Goal: Find specific page/section: Find specific page/section

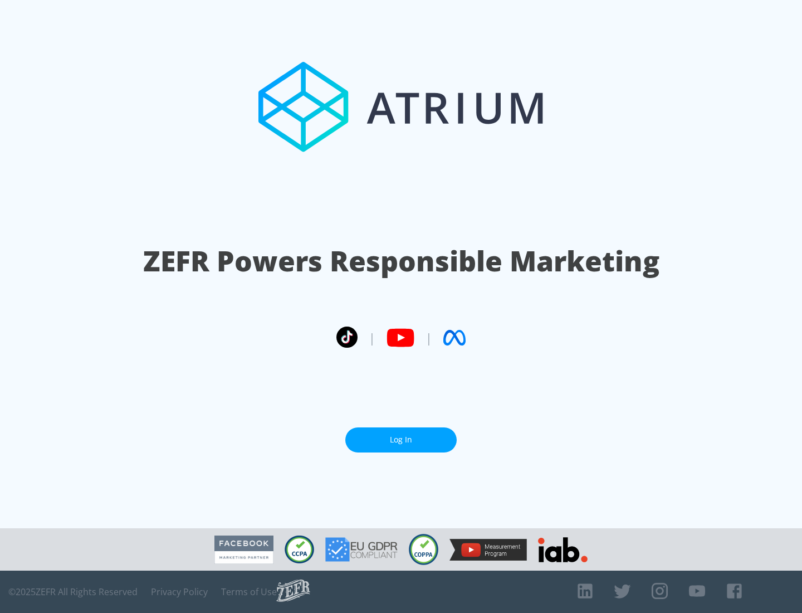
click at [401, 440] on link "Log In" at bounding box center [400, 439] width 111 height 25
